Goal: Task Accomplishment & Management: Manage account settings

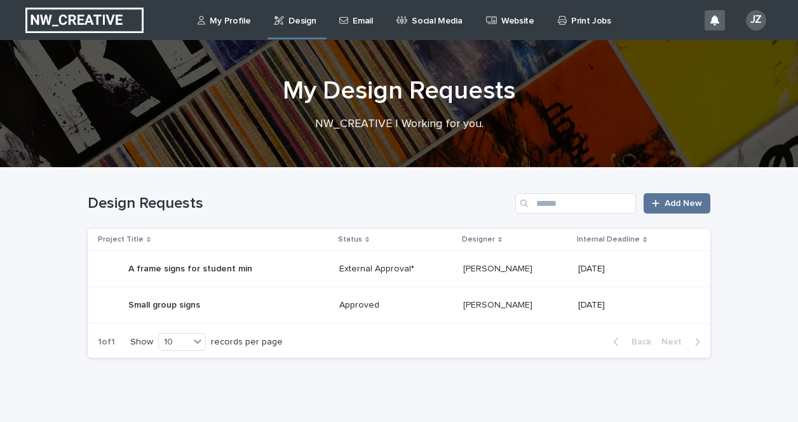
click at [384, 263] on div "External Approval*" at bounding box center [396, 267] width 114 height 13
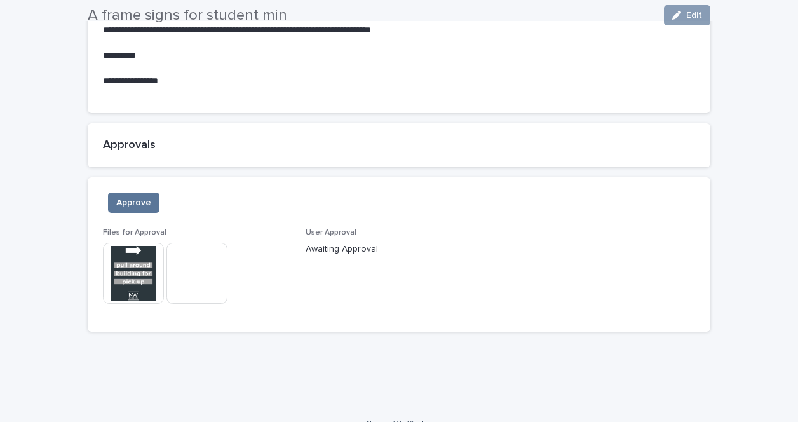
scroll to position [845, 0]
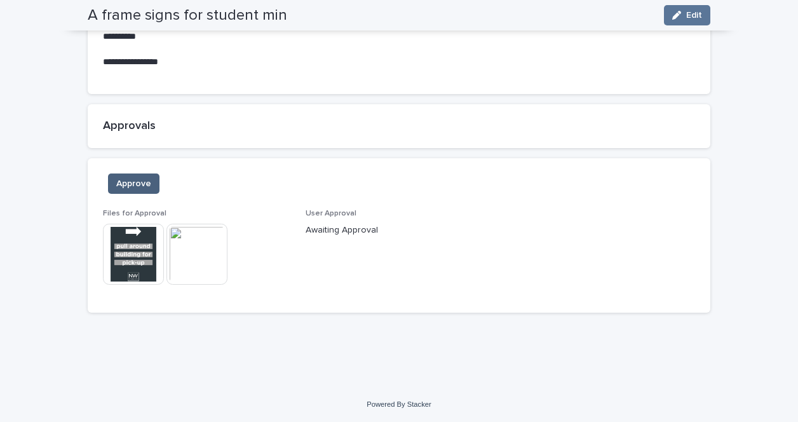
click at [145, 187] on span "Approve" at bounding box center [133, 183] width 35 height 13
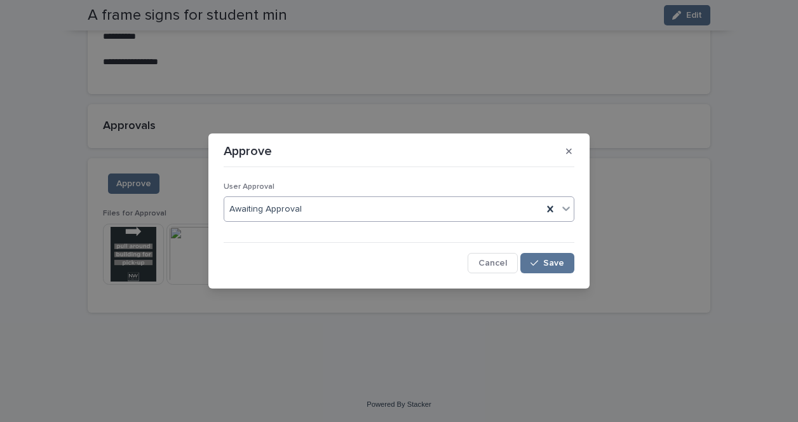
click at [314, 207] on div "Awaiting Approval" at bounding box center [383, 209] width 318 height 21
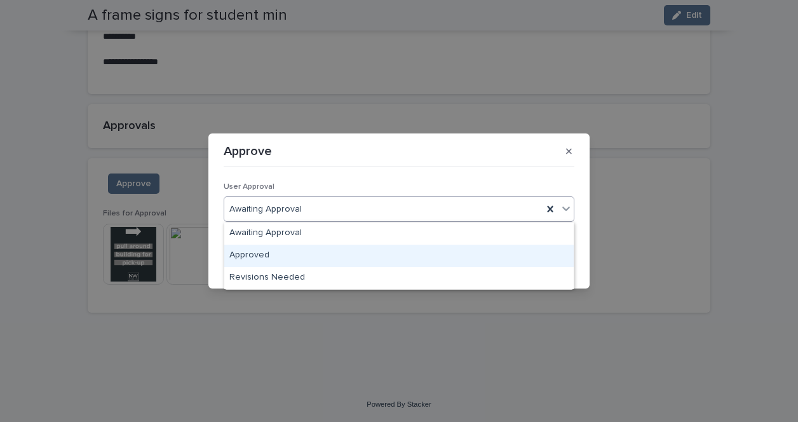
click at [320, 252] on div "Approved" at bounding box center [398, 256] width 349 height 22
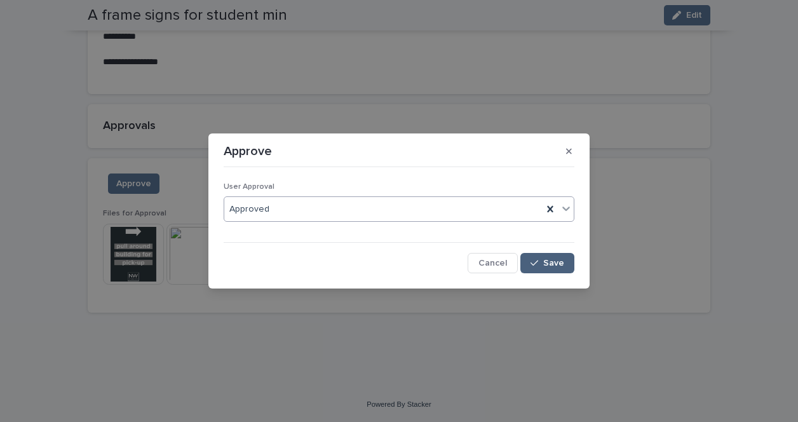
click at [552, 266] on span "Save" at bounding box center [553, 263] width 21 height 9
